Goal: Find specific page/section: Find specific page/section

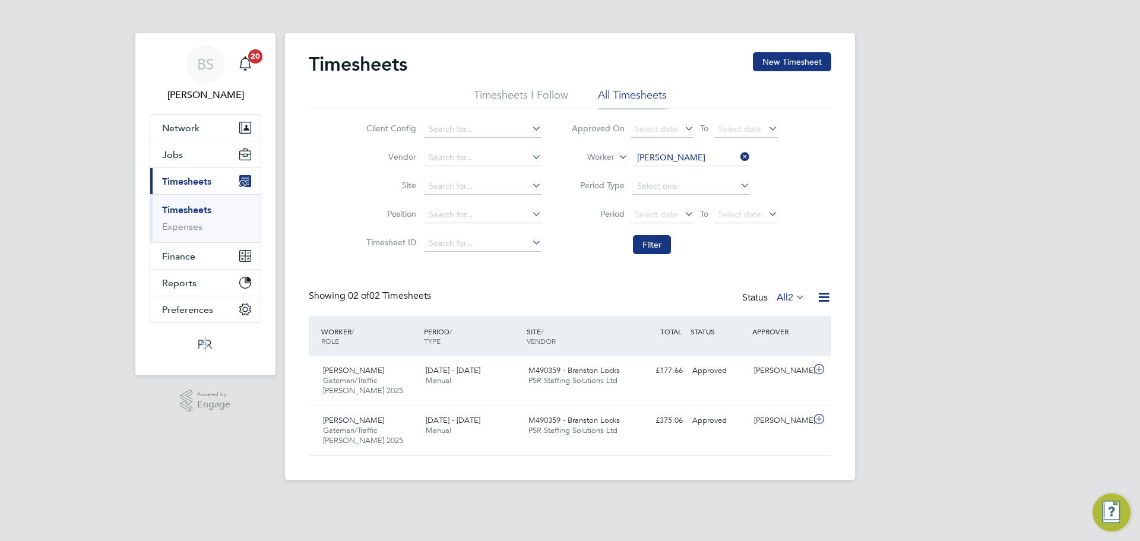
scroll to position [30, 103]
click at [666, 157] on input at bounding box center [691, 158] width 117 height 17
click at [684, 177] on li "[PERSON_NAME]" at bounding box center [705, 174] width 147 height 16
type input "[PERSON_NAME]"
click at [651, 237] on button "Filter" at bounding box center [652, 244] width 38 height 19
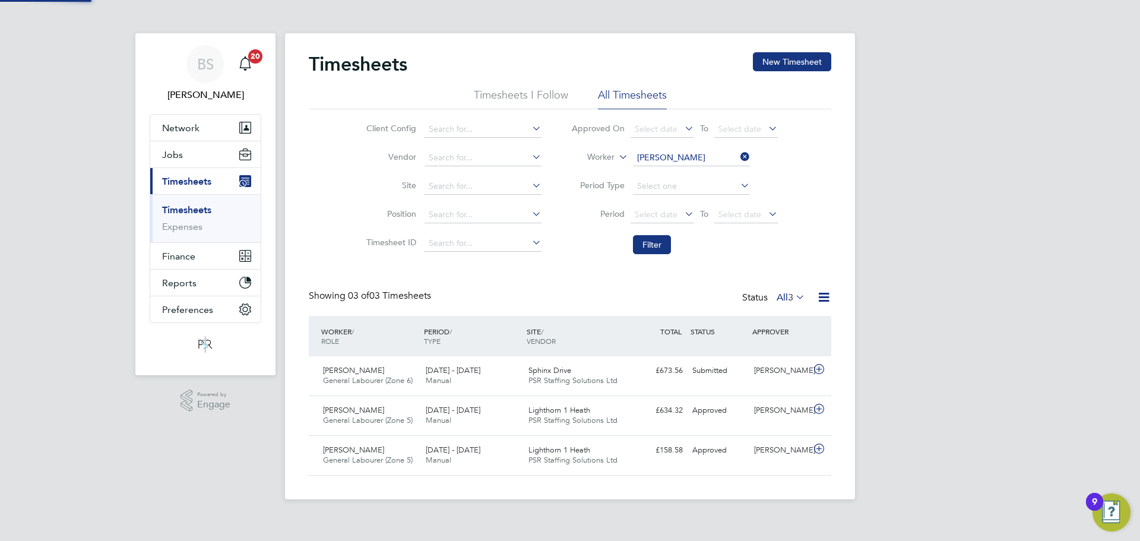
scroll to position [0, 0]
click at [184, 156] on button "Jobs" at bounding box center [205, 154] width 110 height 26
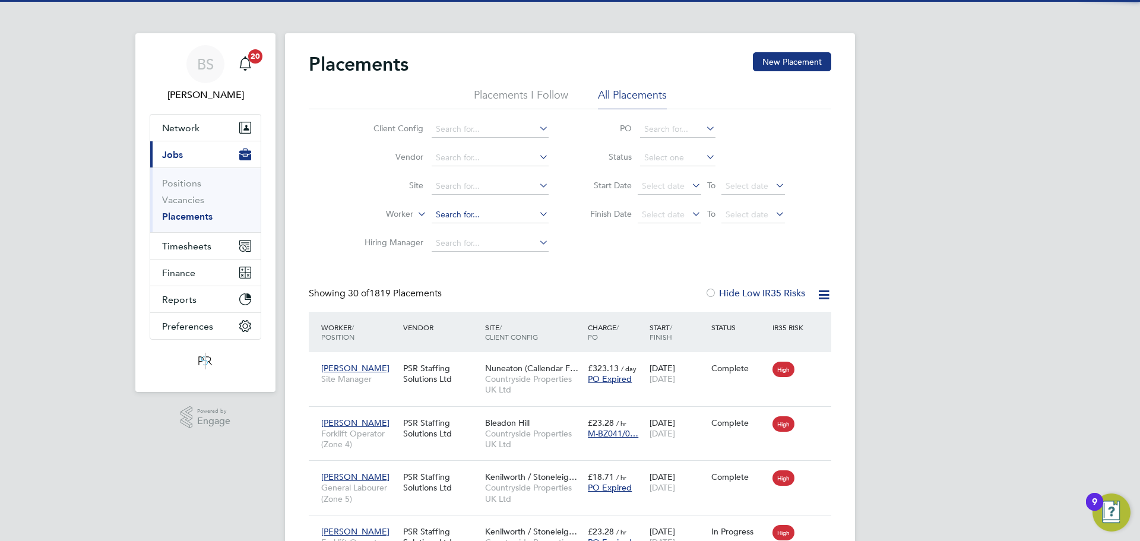
click at [440, 218] on input at bounding box center [490, 215] width 117 height 17
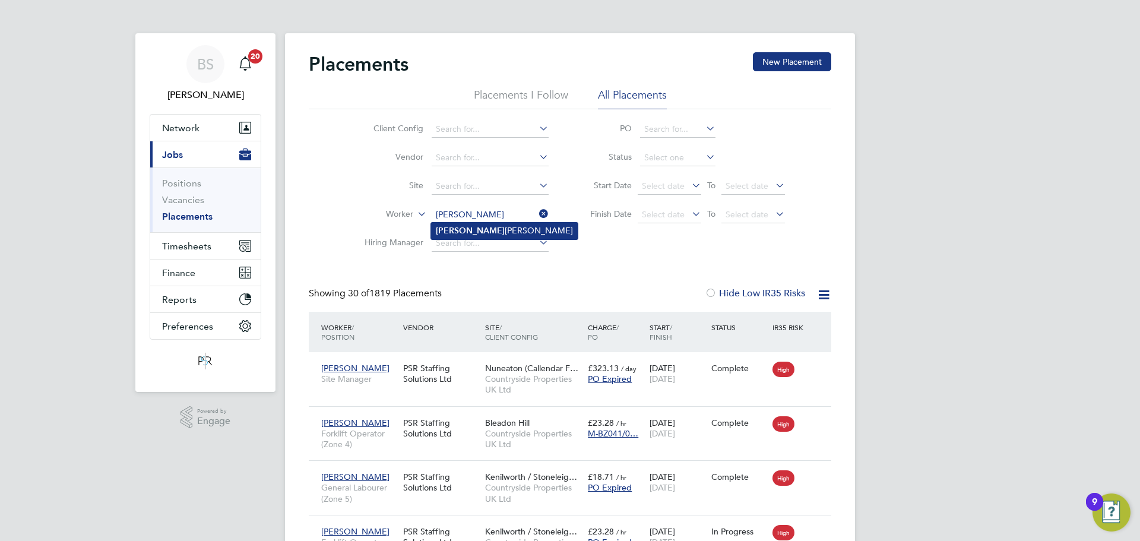
click at [493, 228] on li "[PERSON_NAME]" at bounding box center [504, 231] width 147 height 16
type input "[PERSON_NAME]"
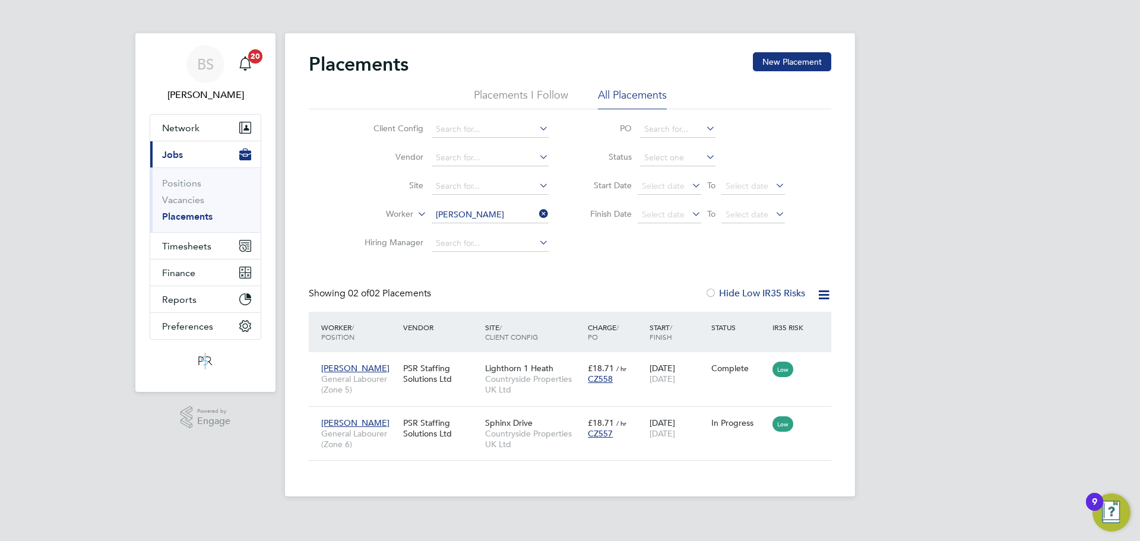
click at [627, 509] on app-footer at bounding box center [570, 505] width 570 height 19
